Goal: Information Seeking & Learning: Learn about a topic

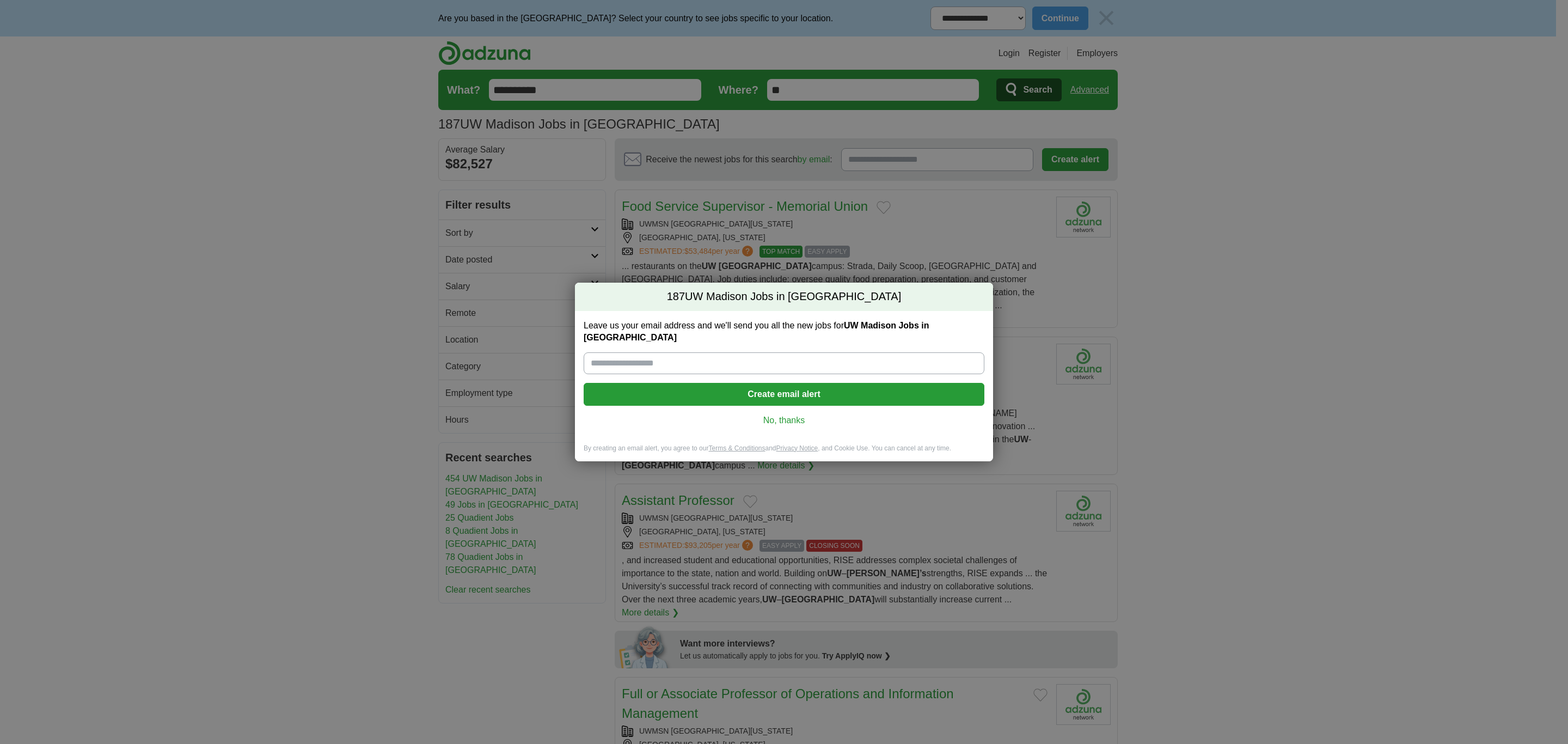
click at [780, 417] on link "No, thanks" at bounding box center [784, 420] width 384 height 12
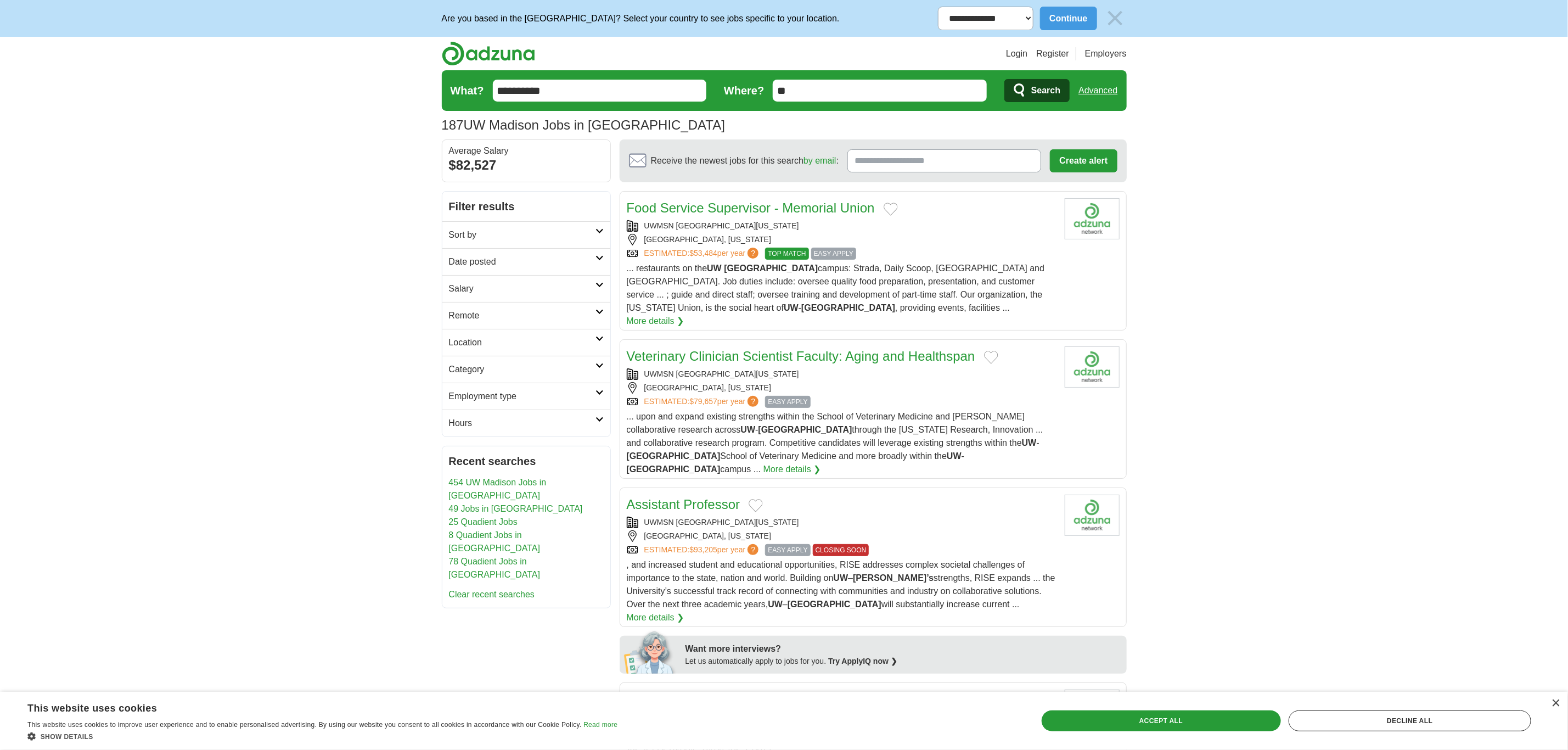
click at [954, 271] on span "... restaurants on the UW Madison campus: Strada, Daily Scoop, Terrace BBQ Stan…" at bounding box center [835, 288] width 418 height 49
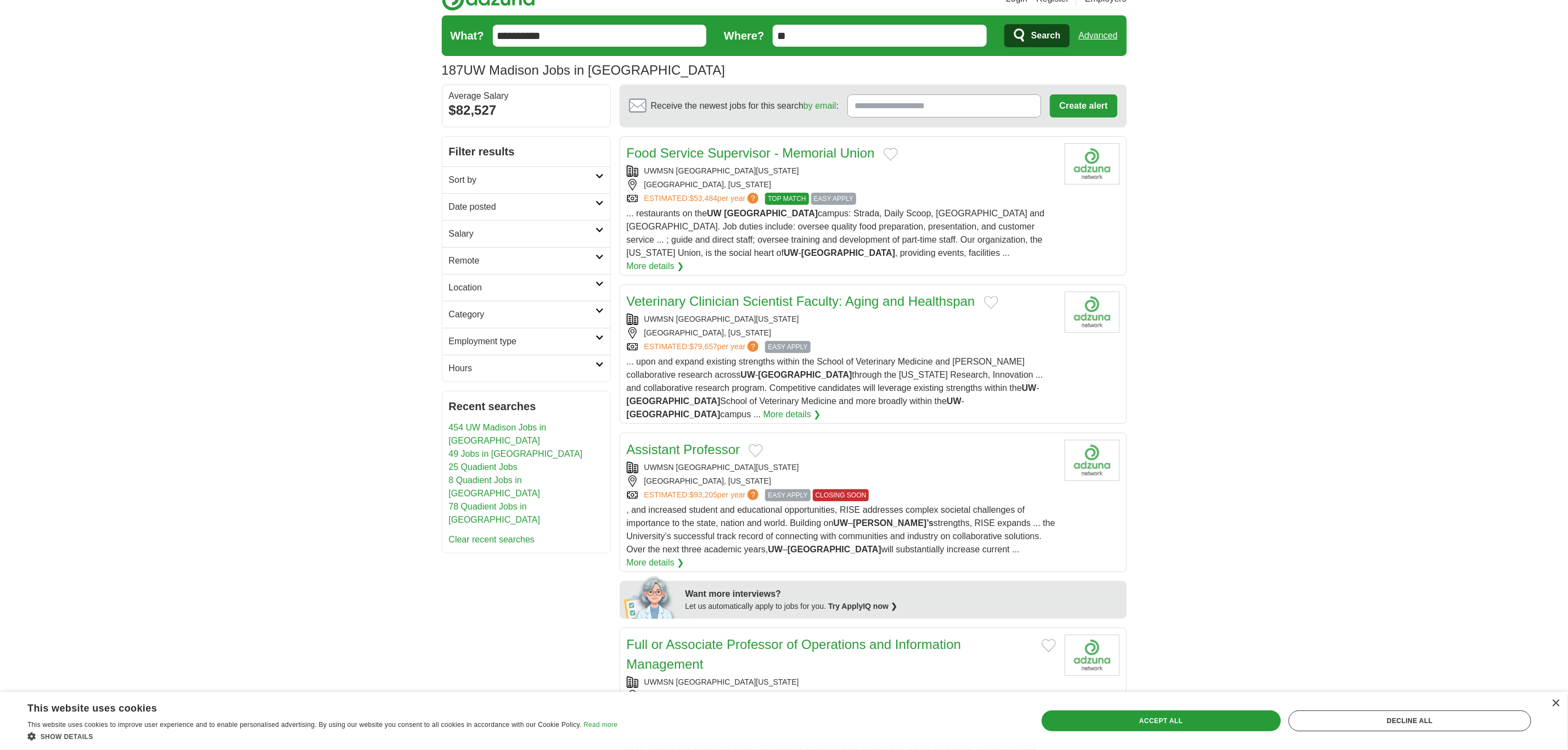
scroll to position [82, 0]
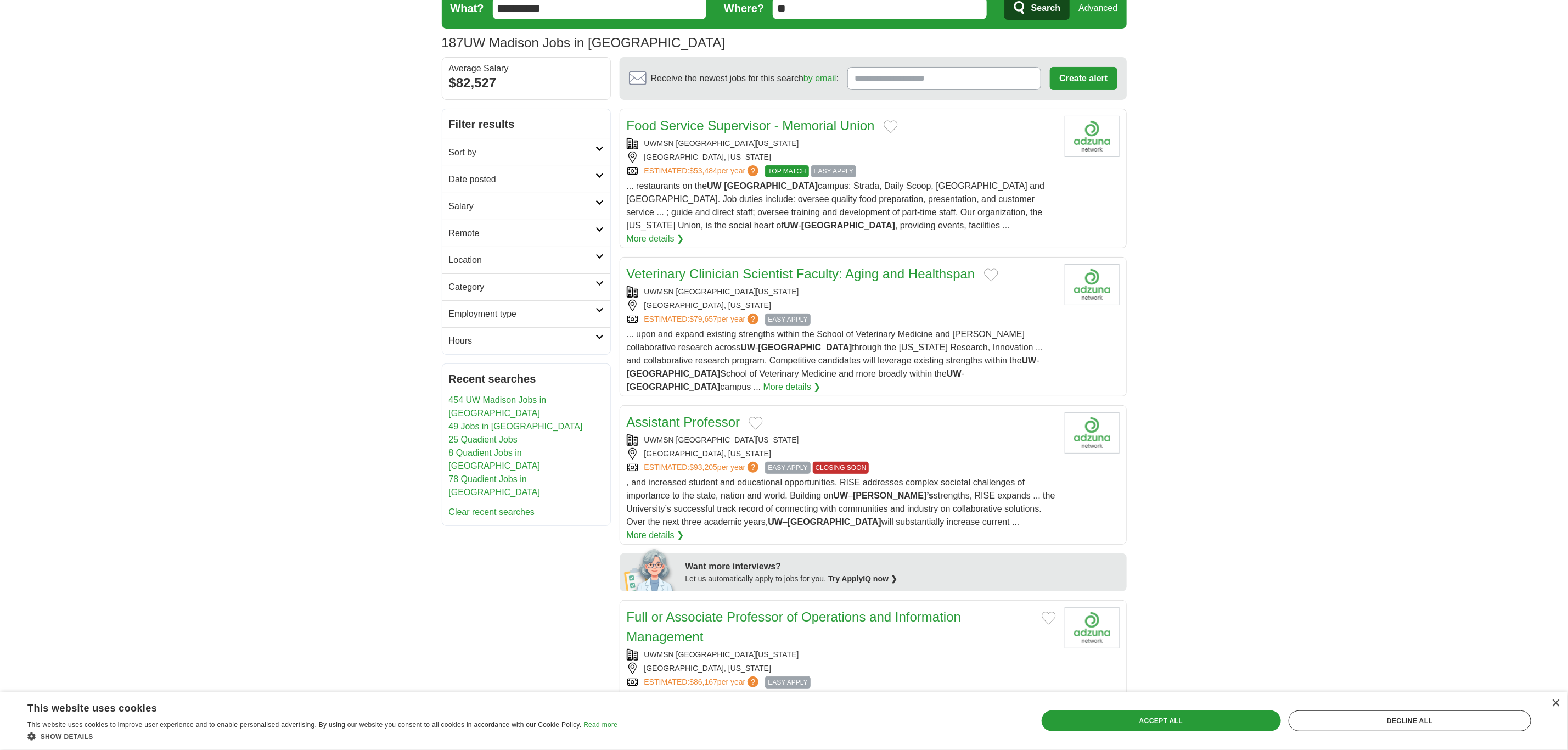
click at [979, 315] on div "Veterinary Clinician Scientist Faculty: Aging and Healthspan UWMSN UNIVERSITY O…" at bounding box center [841, 329] width 429 height 130
click at [983, 167] on div "ESTIMATED: $53,484 per year ? TOP MATCH EASY APPLY" at bounding box center [841, 171] width 429 height 12
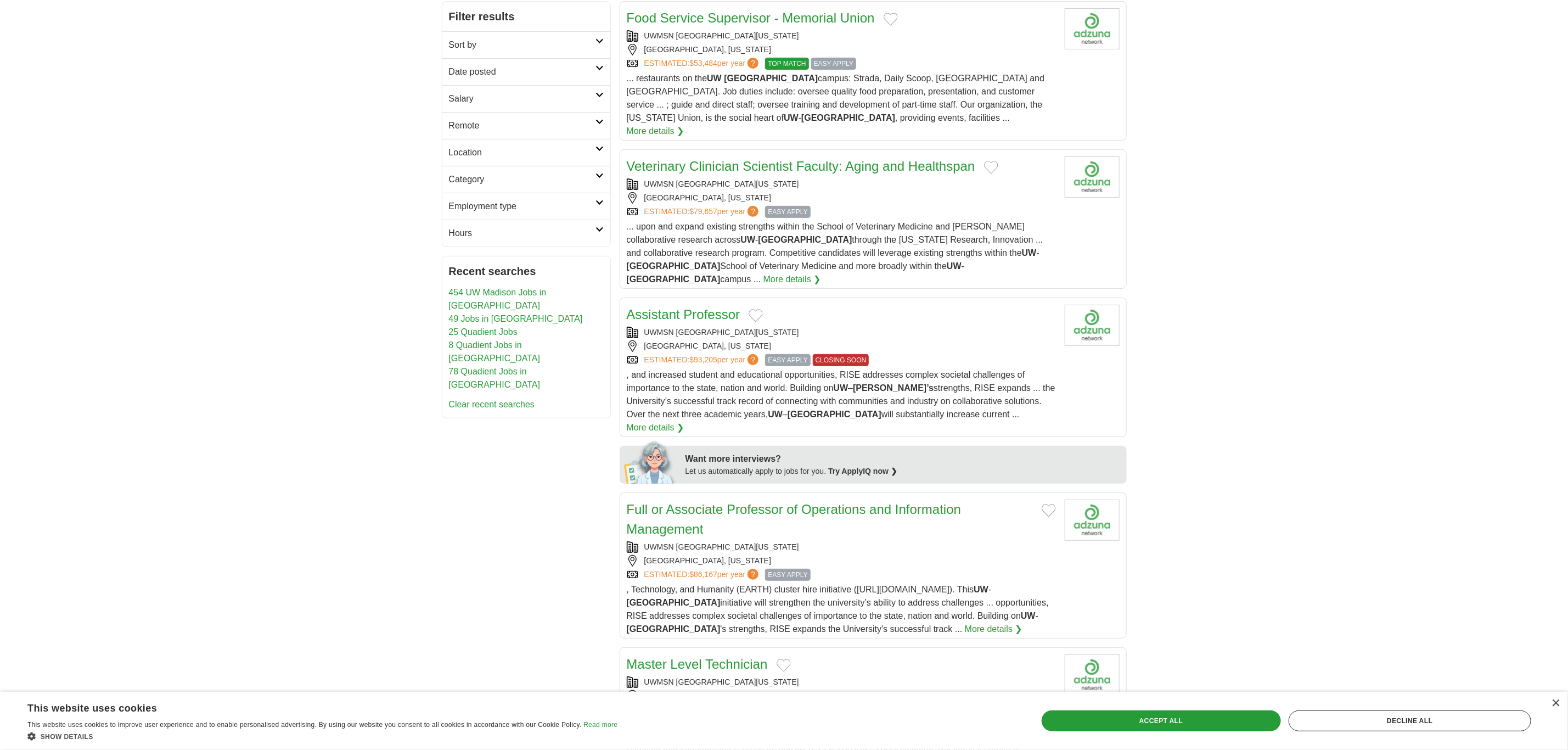
scroll to position [0, 0]
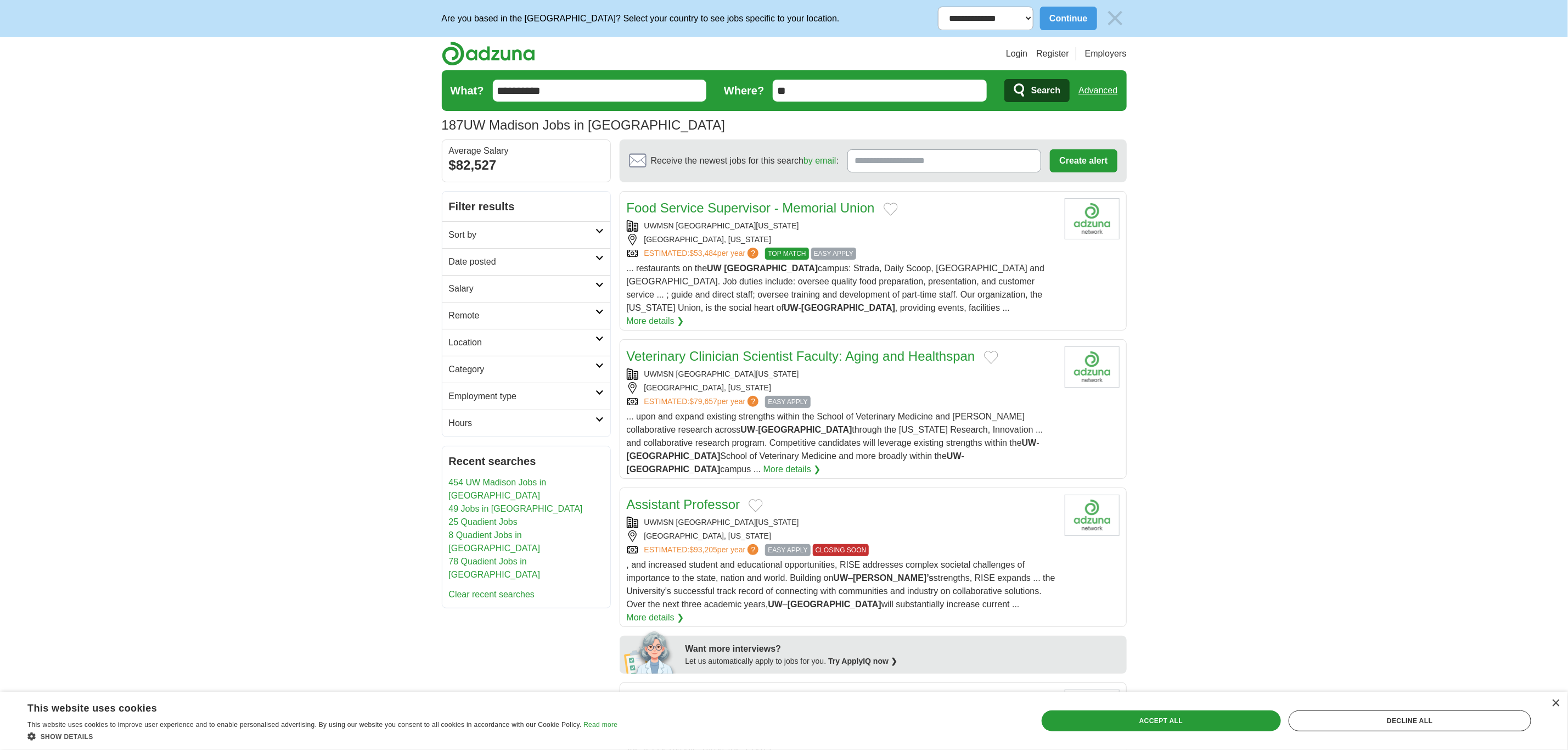
click at [988, 285] on span "... restaurants on the UW Madison campus: Strada, Daily Scoop, Terrace BBQ Stan…" at bounding box center [835, 288] width 418 height 49
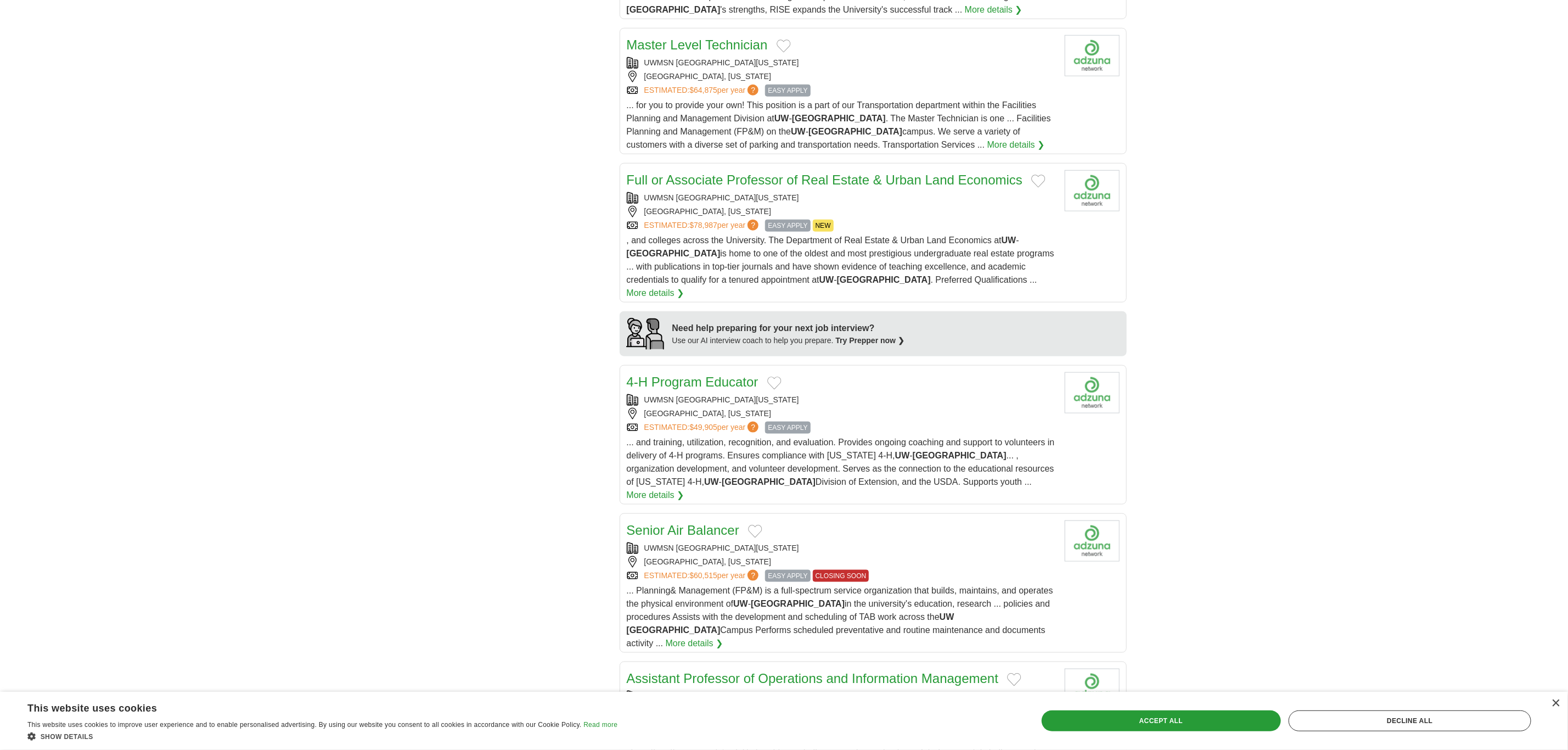
scroll to position [823, 0]
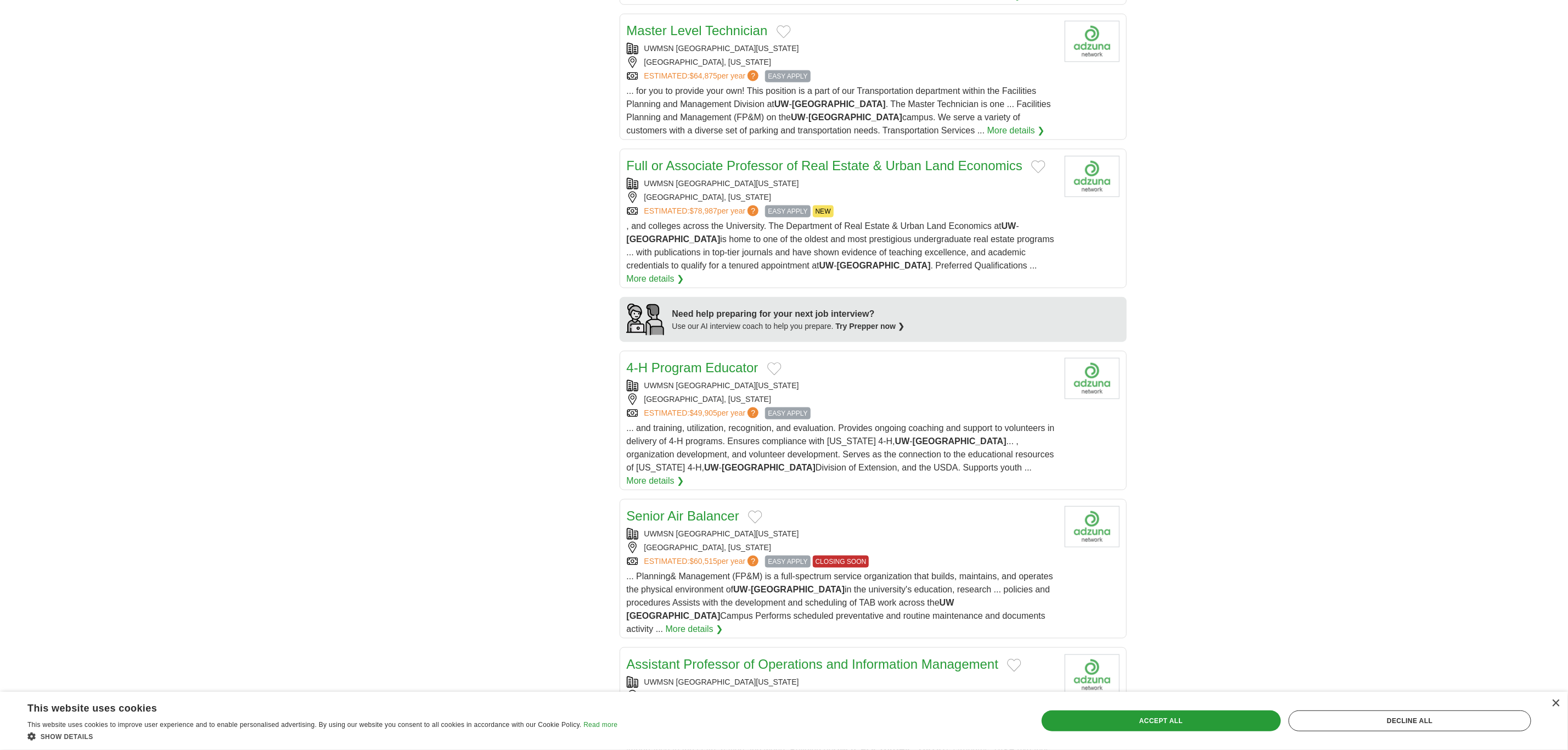
click at [949, 358] on div "4-H Program Educator" at bounding box center [841, 367] width 429 height 20
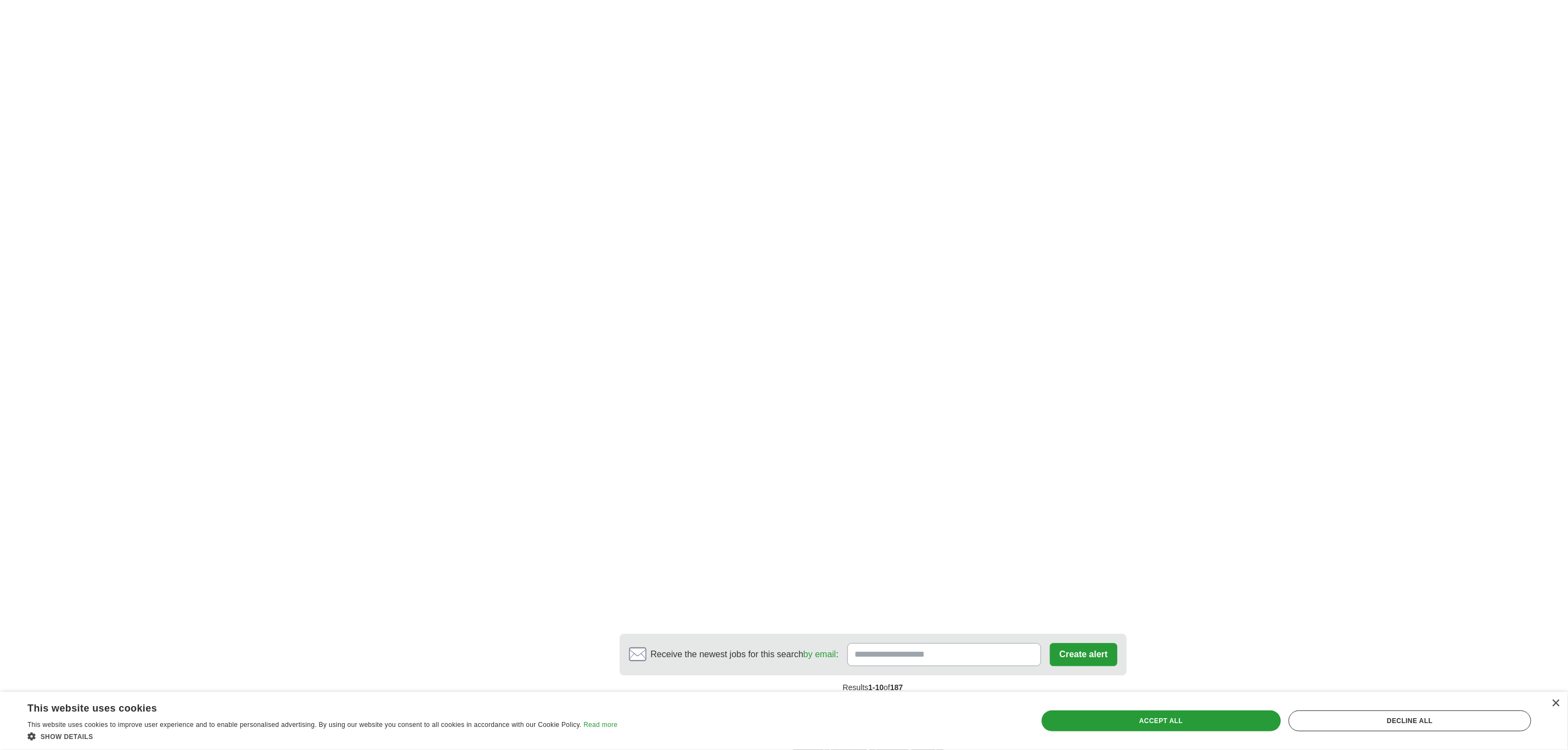
scroll to position [1978, 0]
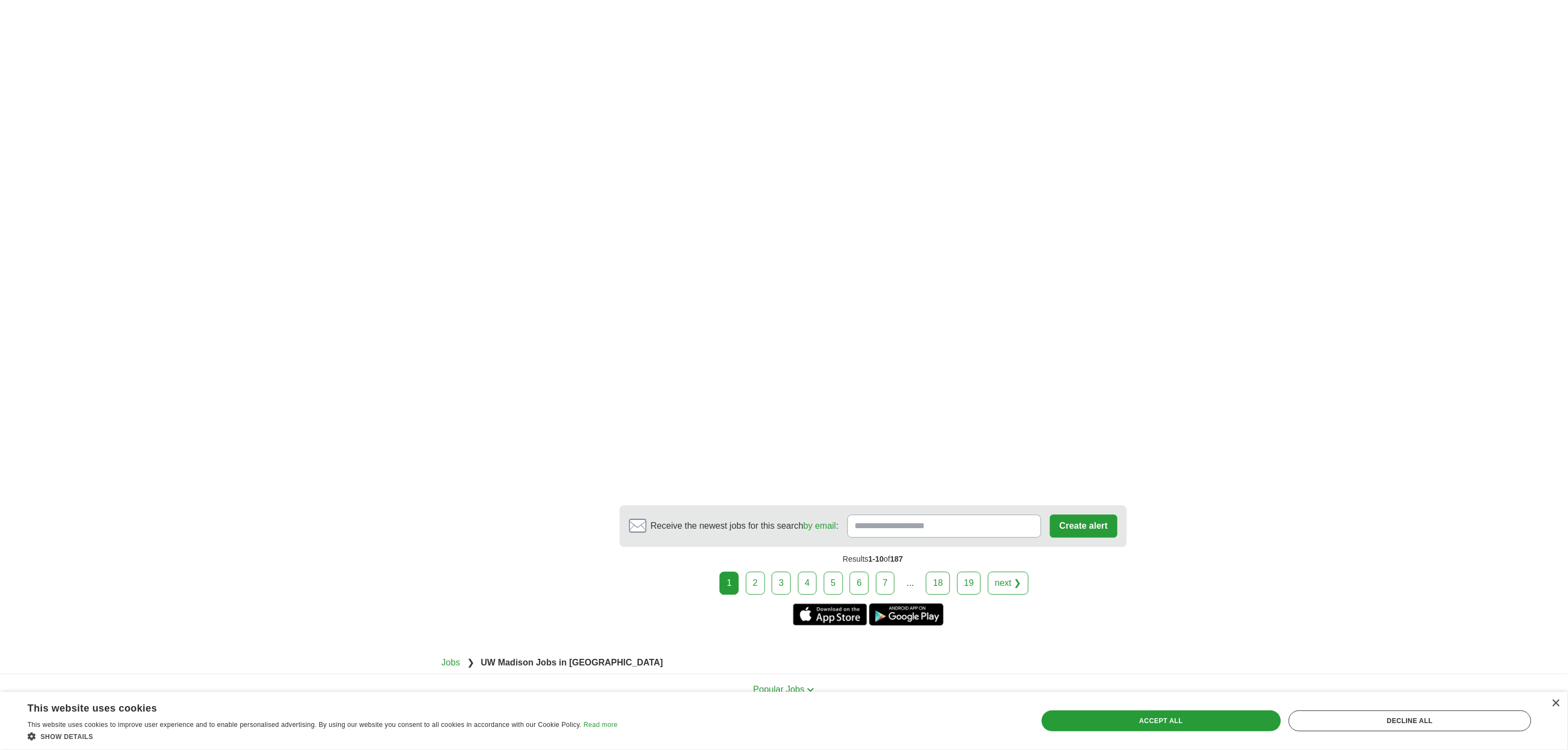
click at [774, 571] on link "3" at bounding box center [781, 582] width 19 height 23
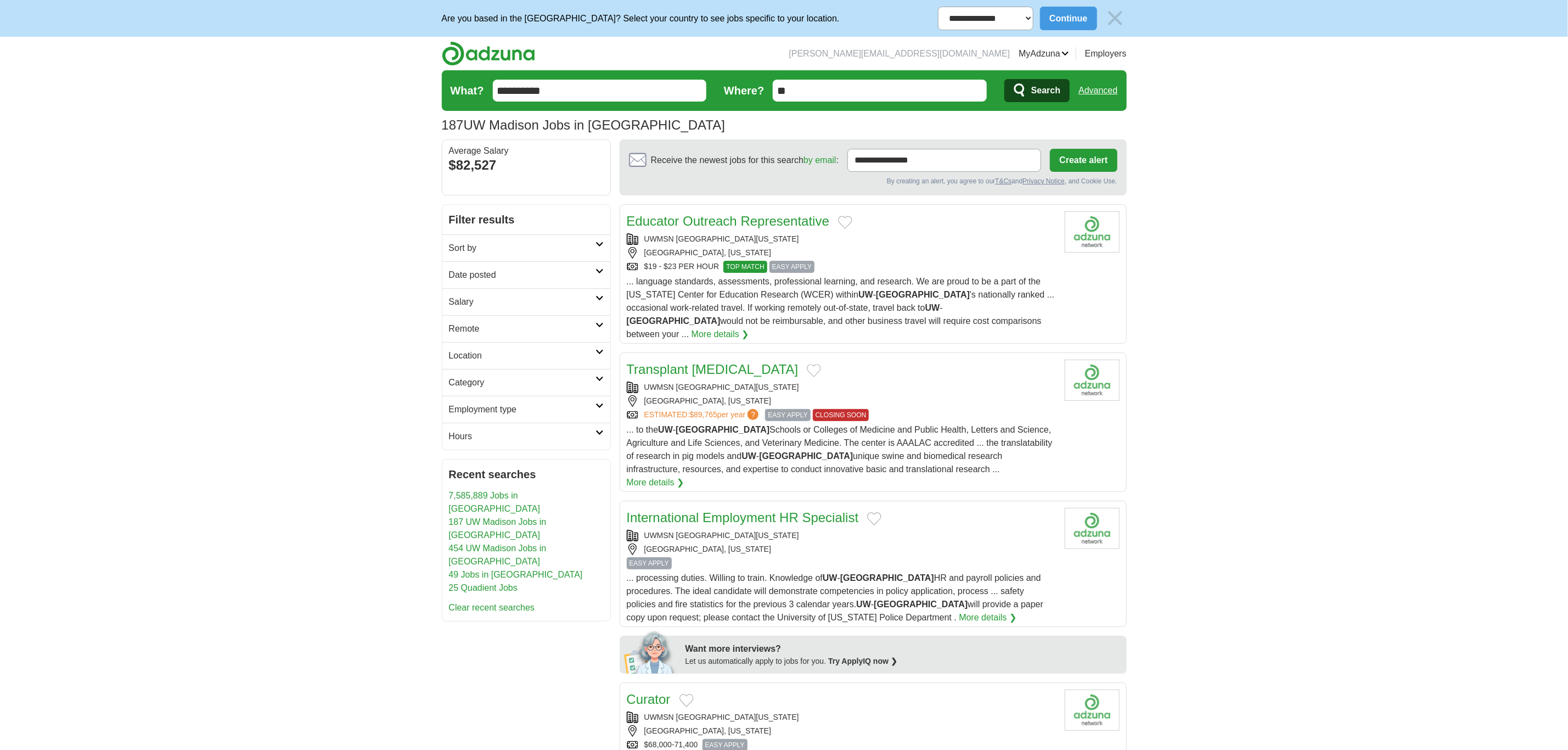
click at [930, 557] on div "EASY APPLY" at bounding box center [841, 563] width 429 height 12
